Goal: Navigation & Orientation: Find specific page/section

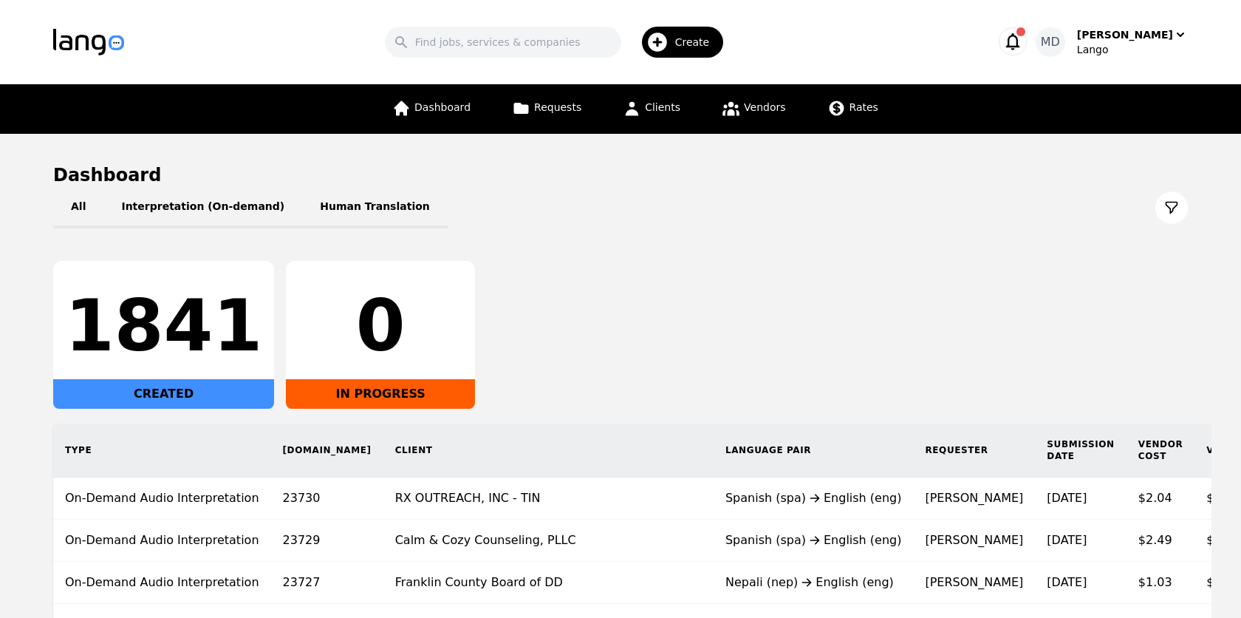
scroll to position [185, 0]
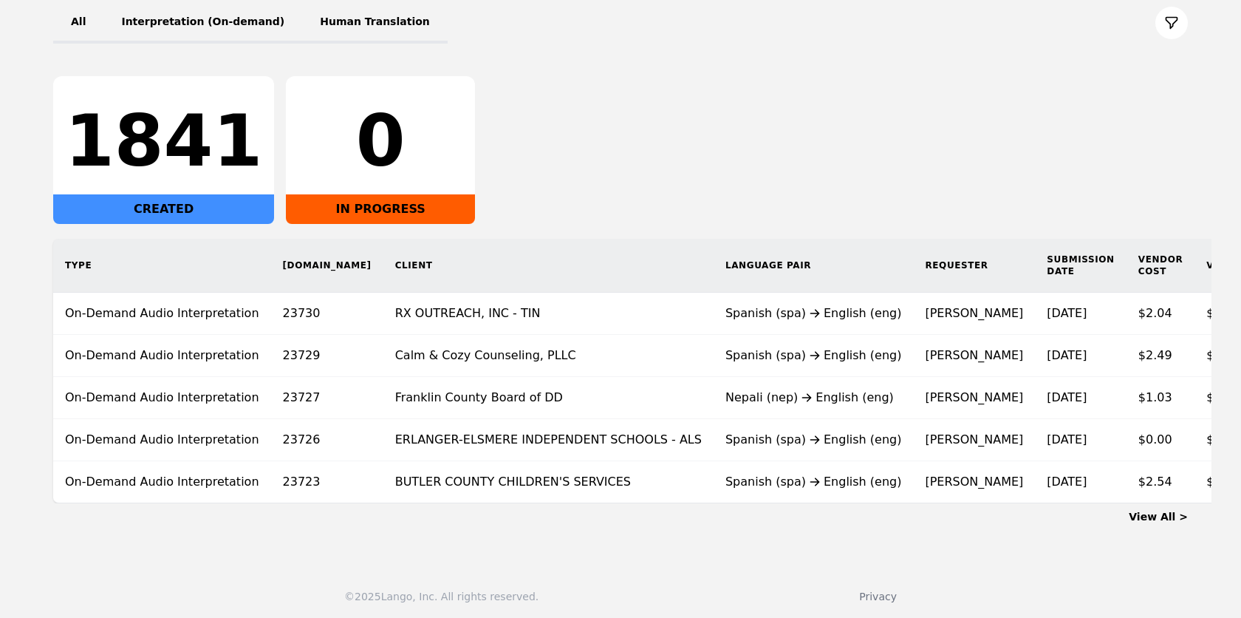
click at [1172, 510] on link "View All >" at bounding box center [1158, 516] width 59 height 12
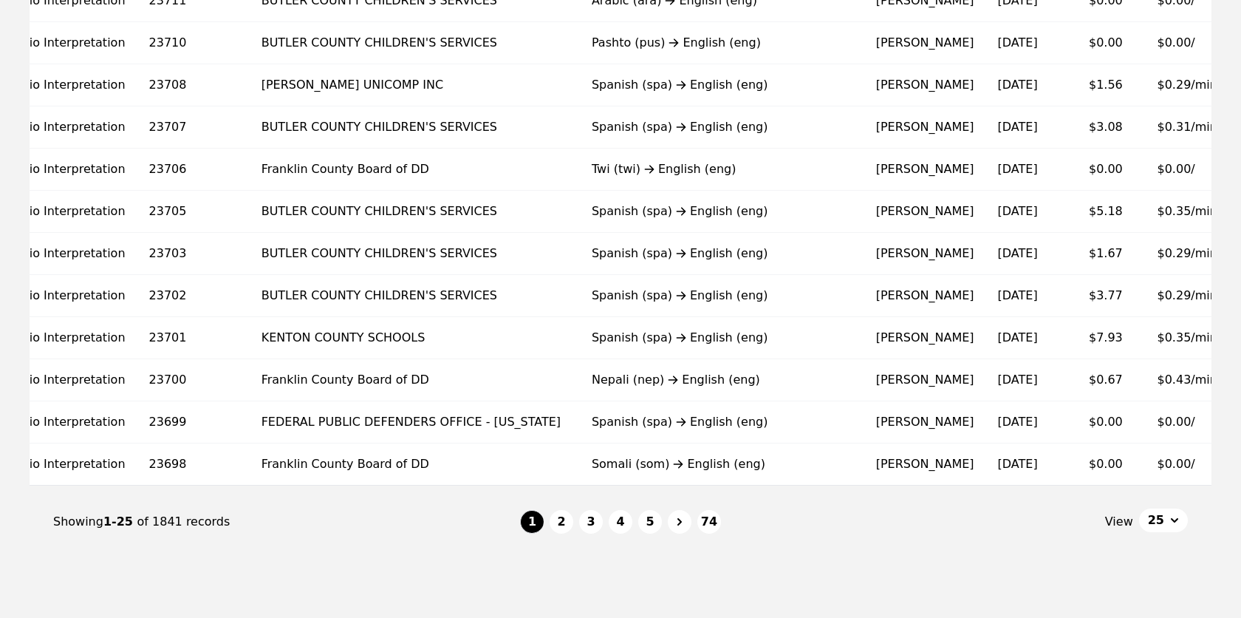
scroll to position [870, 0]
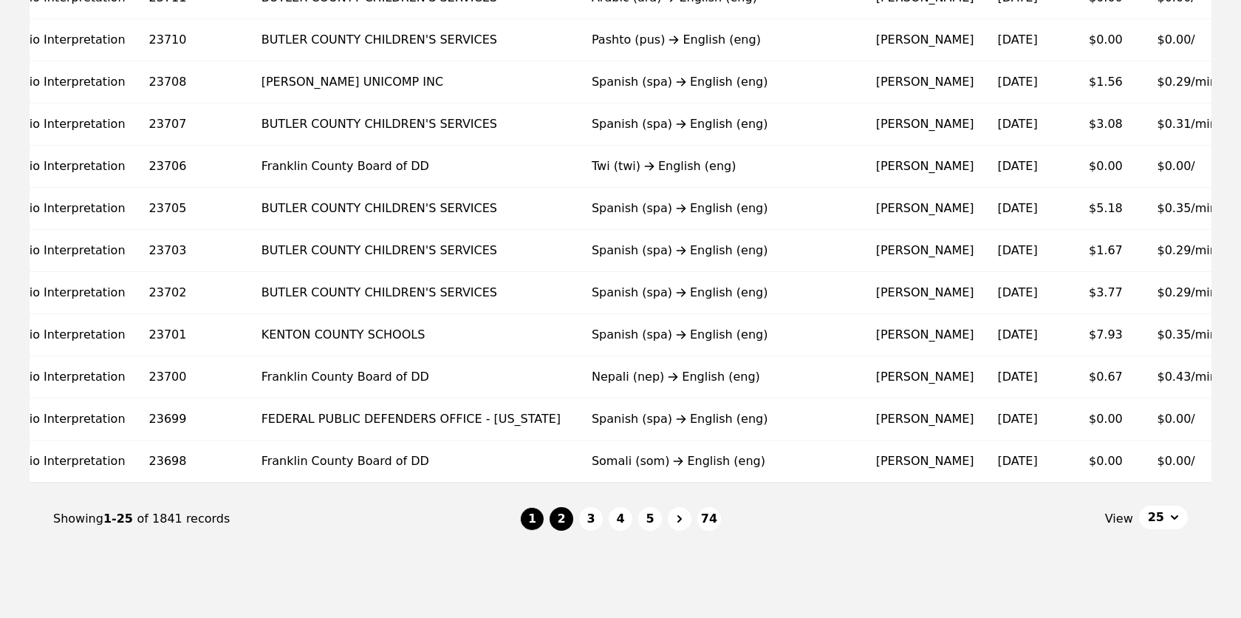
click at [557, 511] on button "2" at bounding box center [562, 519] width 24 height 24
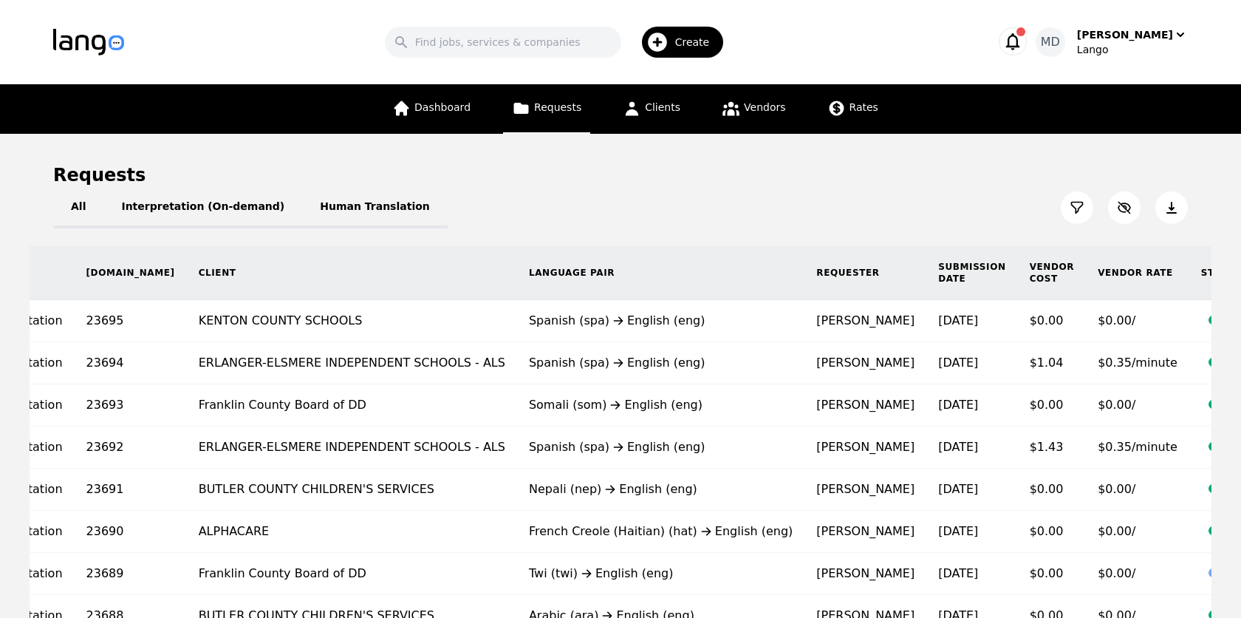
scroll to position [5, 0]
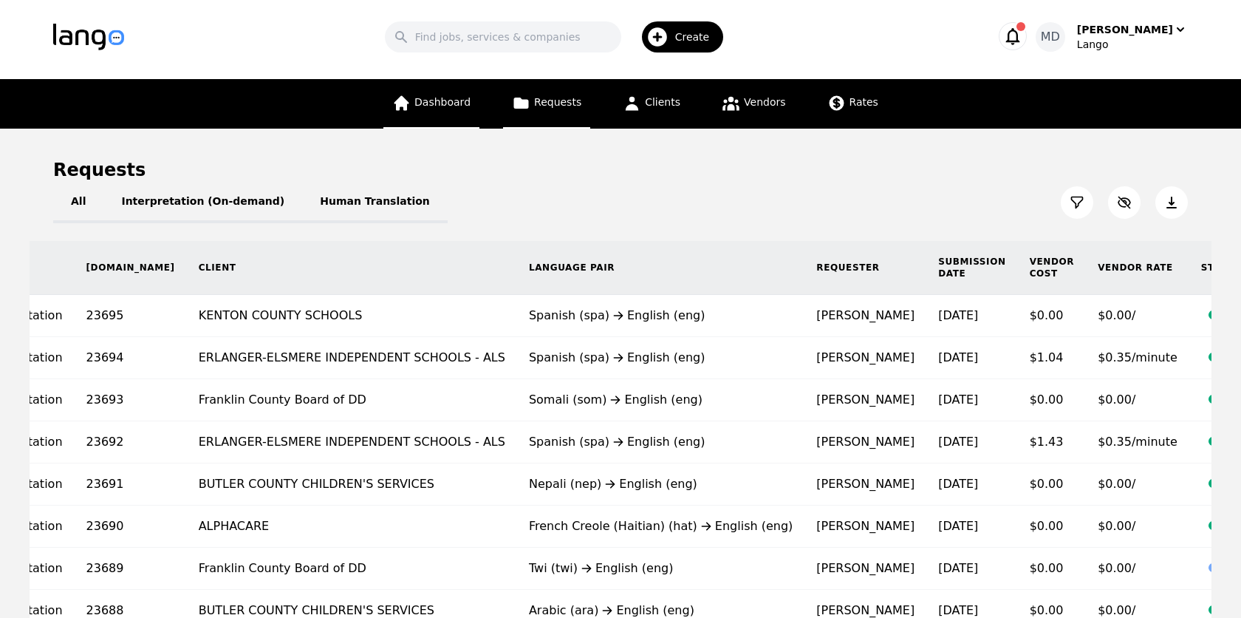
click at [421, 106] on span "Dashboard" at bounding box center [442, 102] width 56 height 12
